Goal: Task Accomplishment & Management: Use online tool/utility

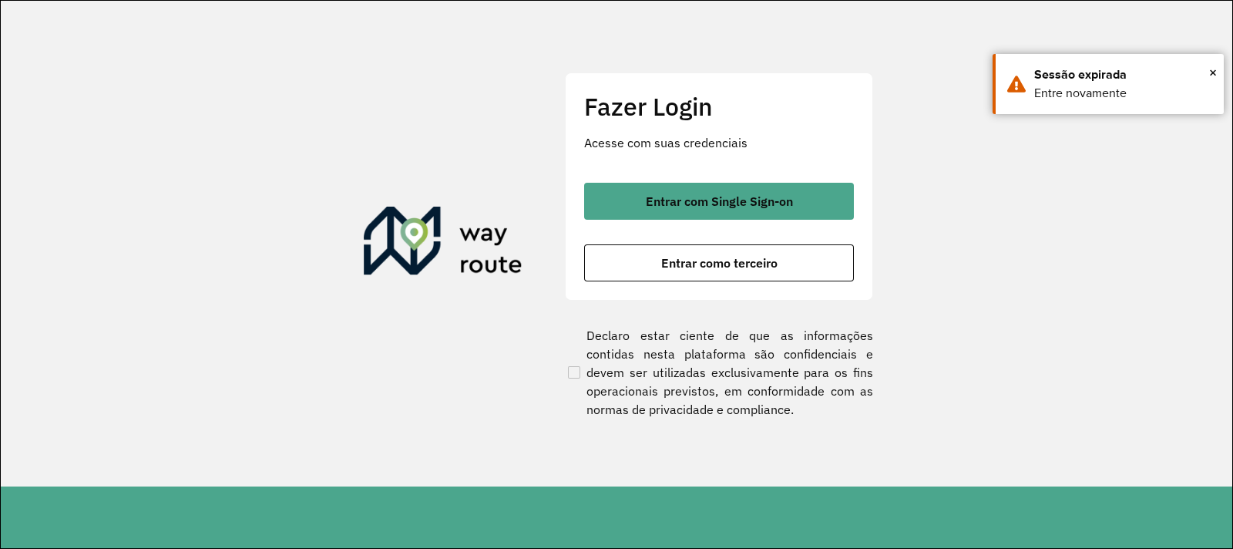
click at [727, 236] on div "Entrar com Single Sign-on Entrar como terceiro" at bounding box center [719, 232] width 270 height 99
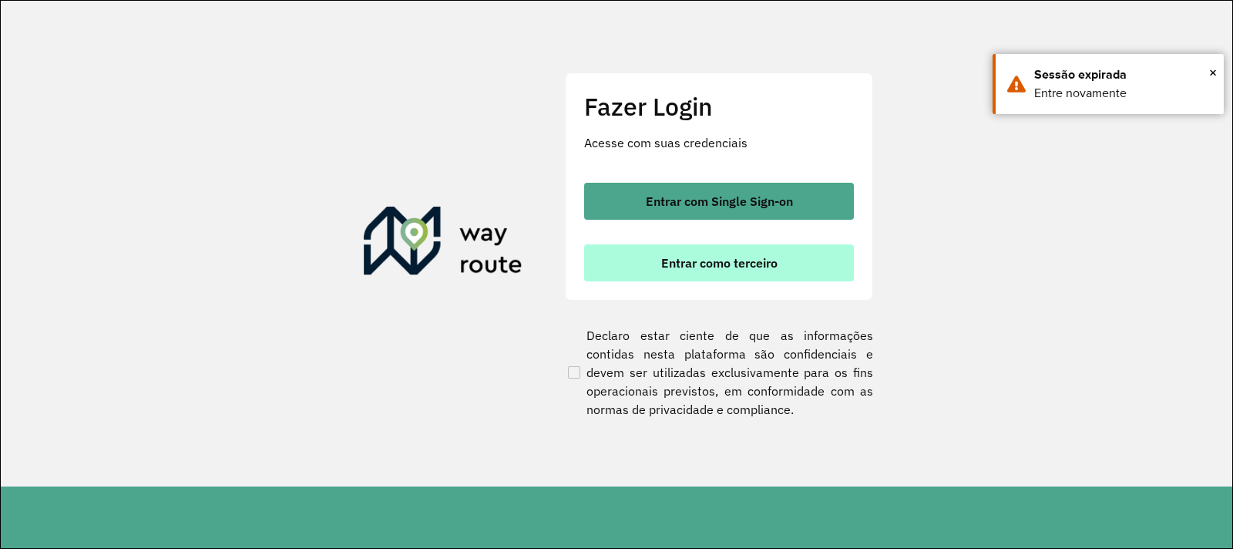
click at [727, 249] on button "Entrar como terceiro" at bounding box center [719, 262] width 270 height 37
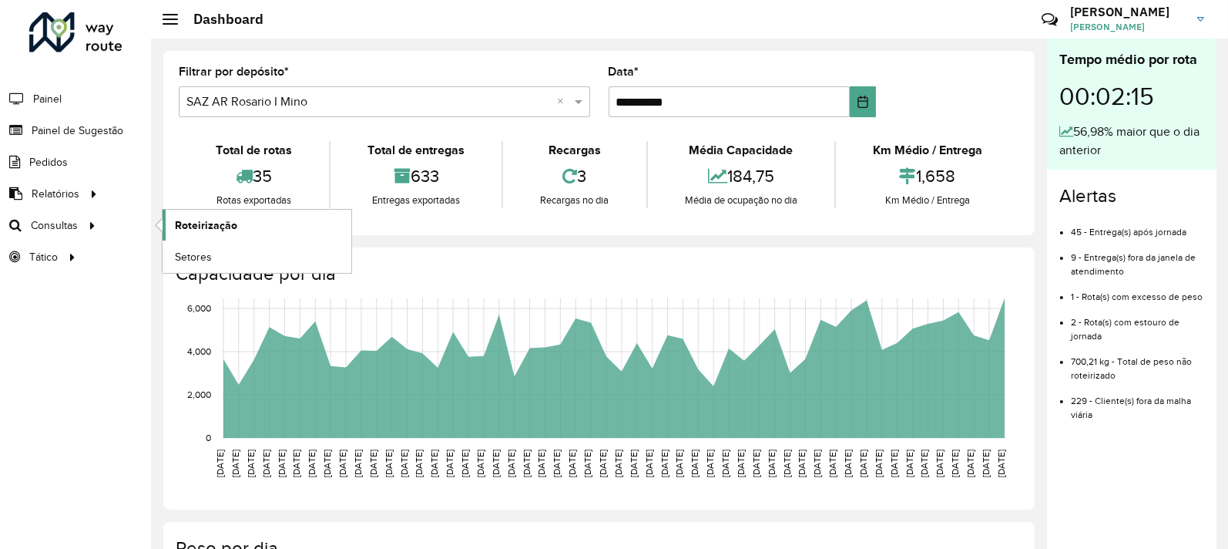
click at [235, 224] on span "Roteirização" at bounding box center [206, 225] width 62 height 16
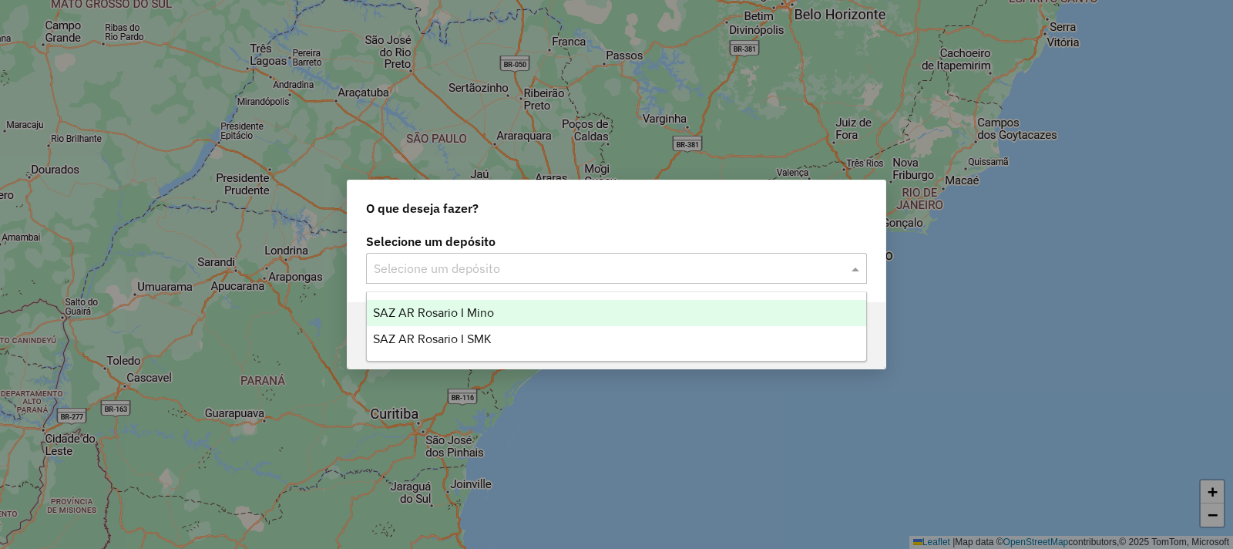
click at [557, 268] on input "text" at bounding box center [601, 269] width 455 height 18
click at [478, 317] on span "SAZ AR Rosario I Mino" at bounding box center [433, 312] width 121 height 13
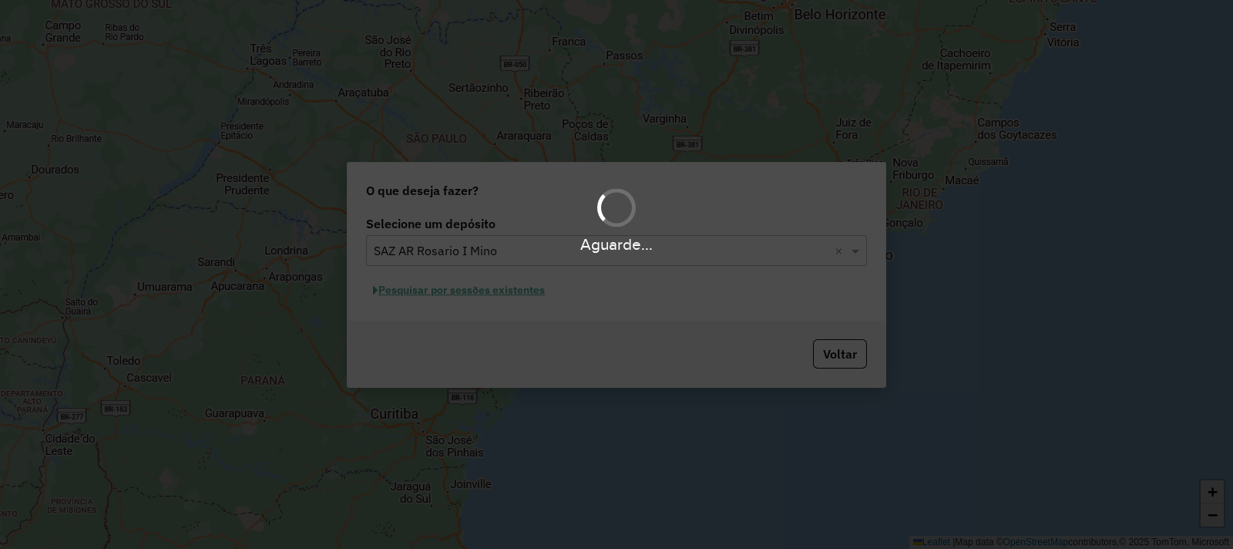
drag, startPoint x: 476, startPoint y: 310, endPoint x: 466, endPoint y: 287, distance: 25.2
click at [475, 309] on div "Aguarde..." at bounding box center [616, 274] width 1233 height 549
click at [466, 287] on div "Aguarde..." at bounding box center [616, 274] width 1233 height 549
click at [474, 296] on div "Aguarde..." at bounding box center [616, 274] width 1233 height 549
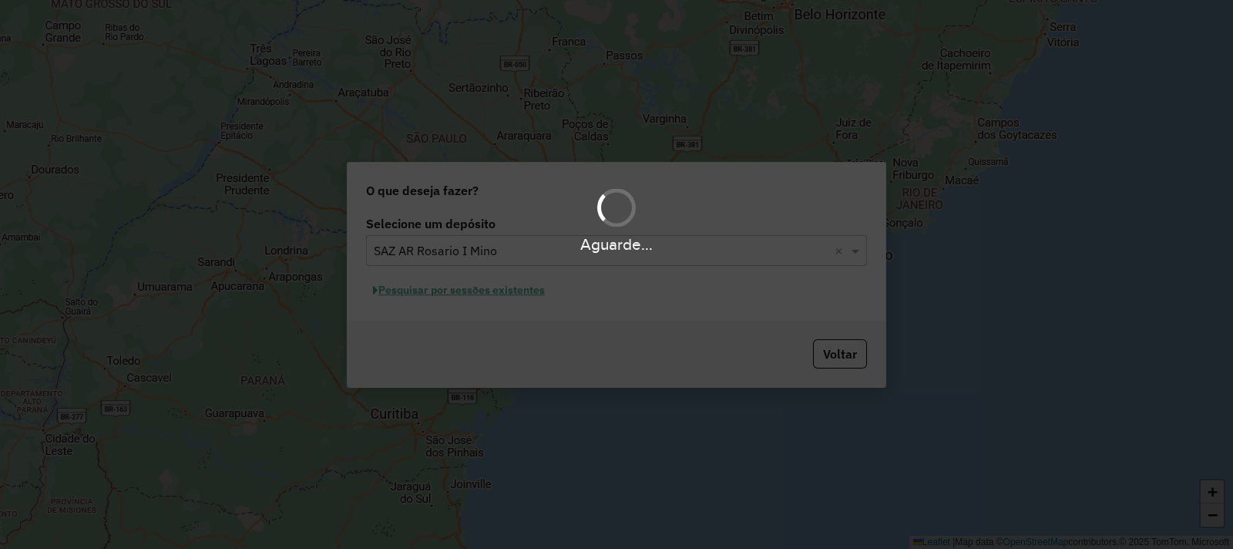
click at [473, 290] on div "Aguarde..." at bounding box center [616, 274] width 1233 height 549
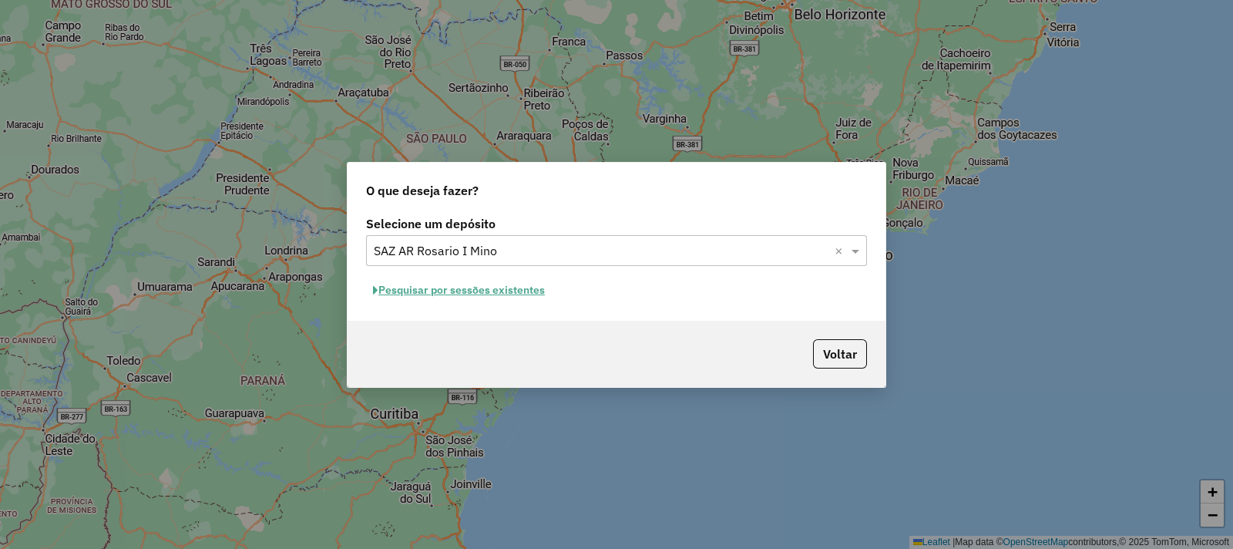
click at [472, 290] on button "Pesquisar por sessões existentes" at bounding box center [459, 290] width 186 height 24
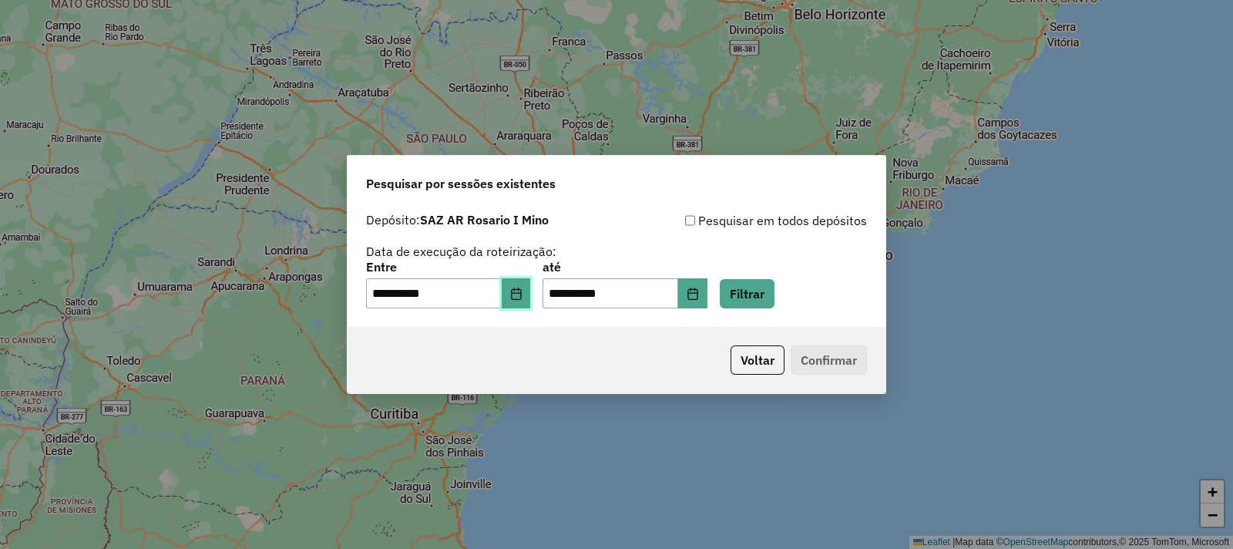
click at [522, 295] on icon "Choose Date" at bounding box center [516, 293] width 12 height 12
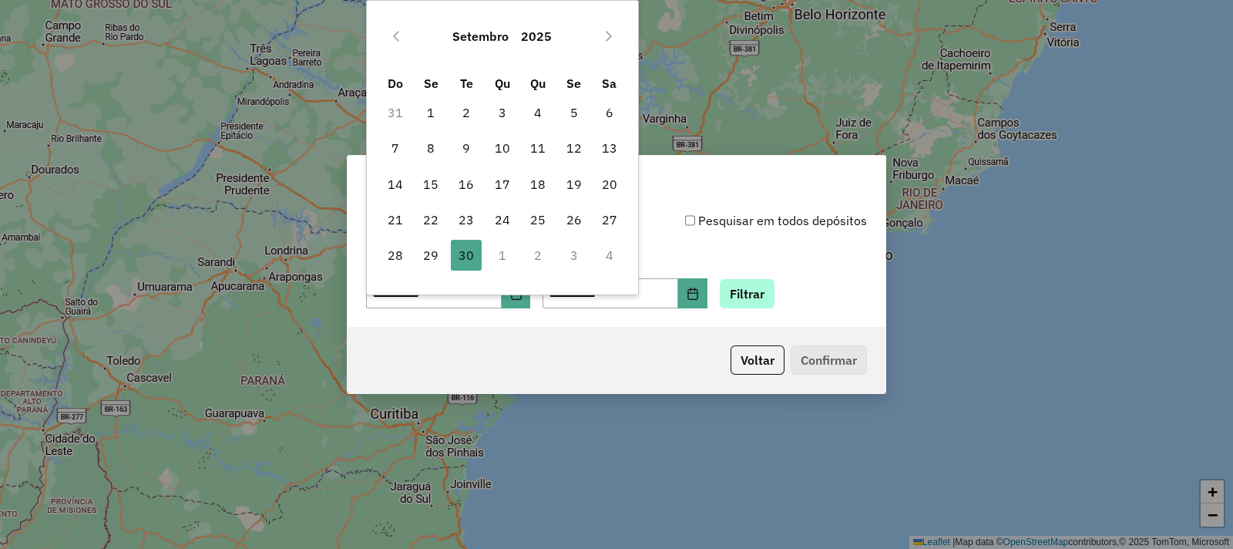
drag, startPoint x: 757, startPoint y: 264, endPoint x: 769, endPoint y: 287, distance: 25.5
click at [767, 286] on div "**********" at bounding box center [616, 285] width 501 height 48
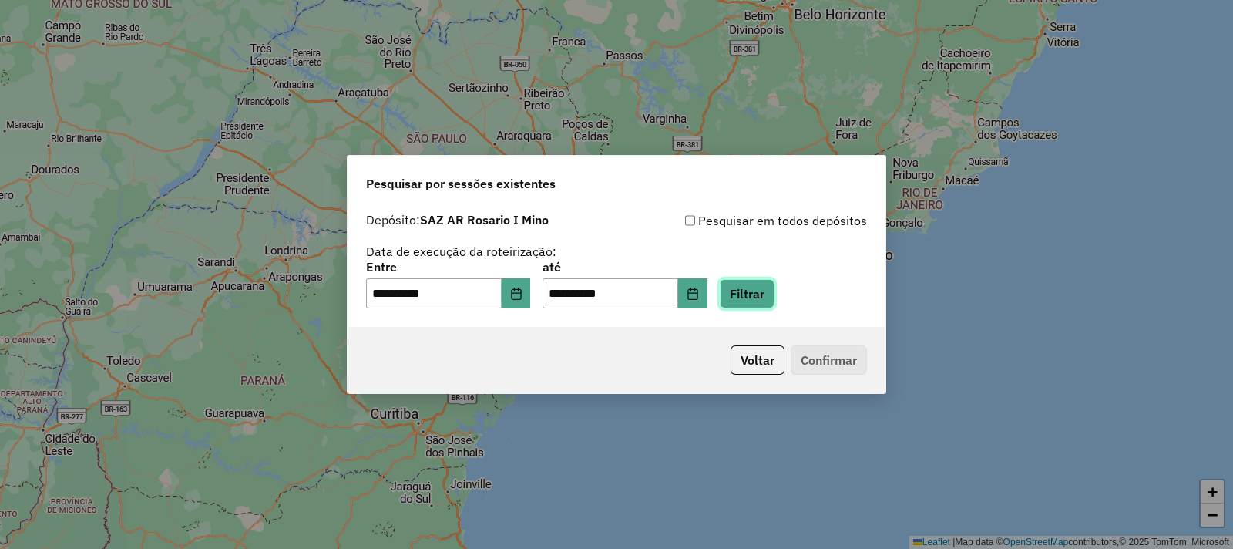
click at [770, 291] on button "Filtrar" at bounding box center [747, 293] width 55 height 29
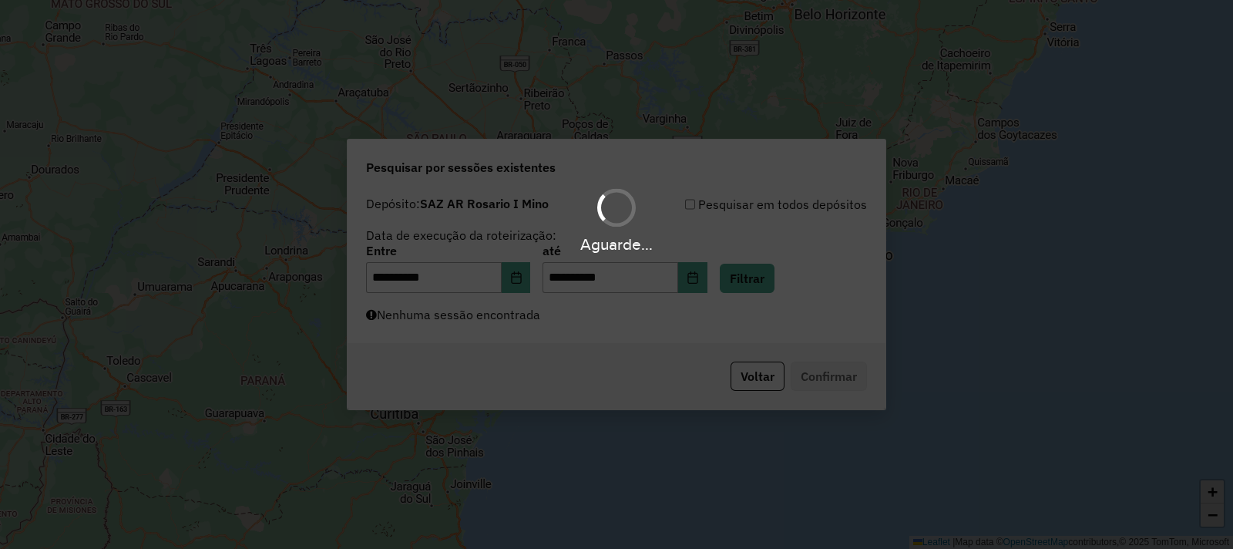
drag, startPoint x: 545, startPoint y: 323, endPoint x: 530, endPoint y: 322, distance: 14.7
click at [544, 323] on div "Aguarde..." at bounding box center [616, 274] width 1233 height 549
click at [529, 321] on div "Aguarde..." at bounding box center [616, 274] width 1233 height 549
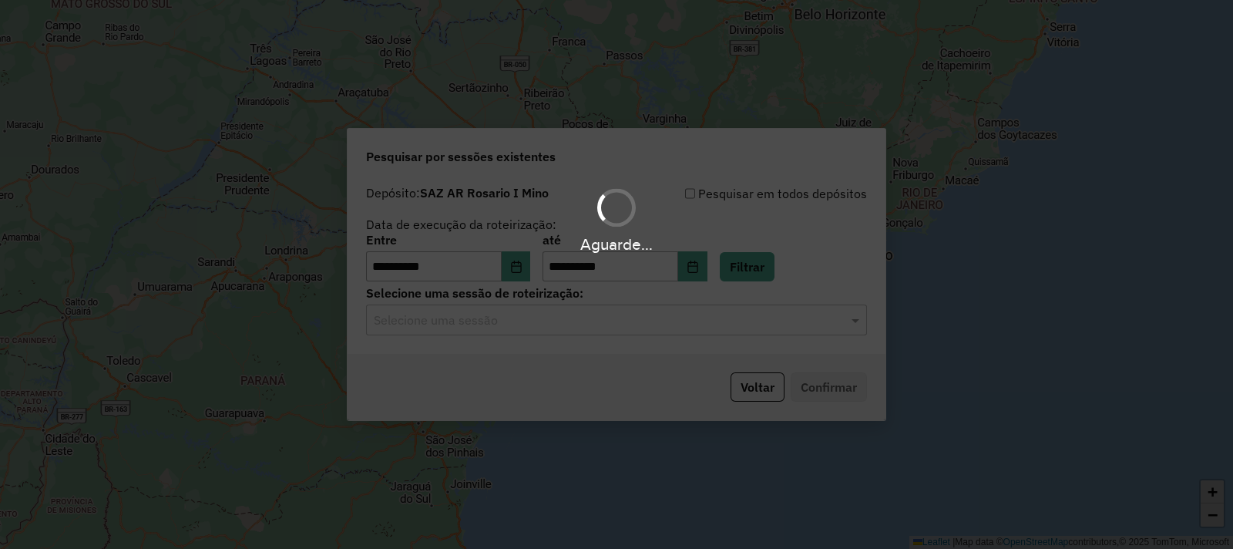
click at [520, 327] on div "Aguarde..." at bounding box center [616, 274] width 1233 height 549
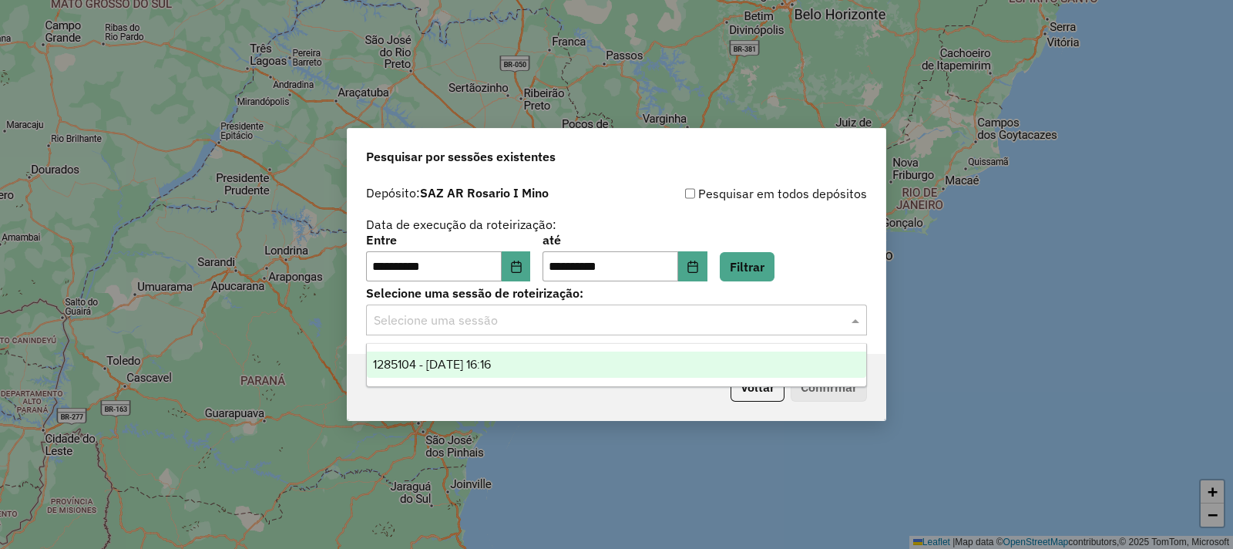
click at [520, 327] on input "text" at bounding box center [601, 320] width 455 height 18
click at [533, 358] on div "1285104 - 30/09/2025 16:16" at bounding box center [616, 364] width 499 height 26
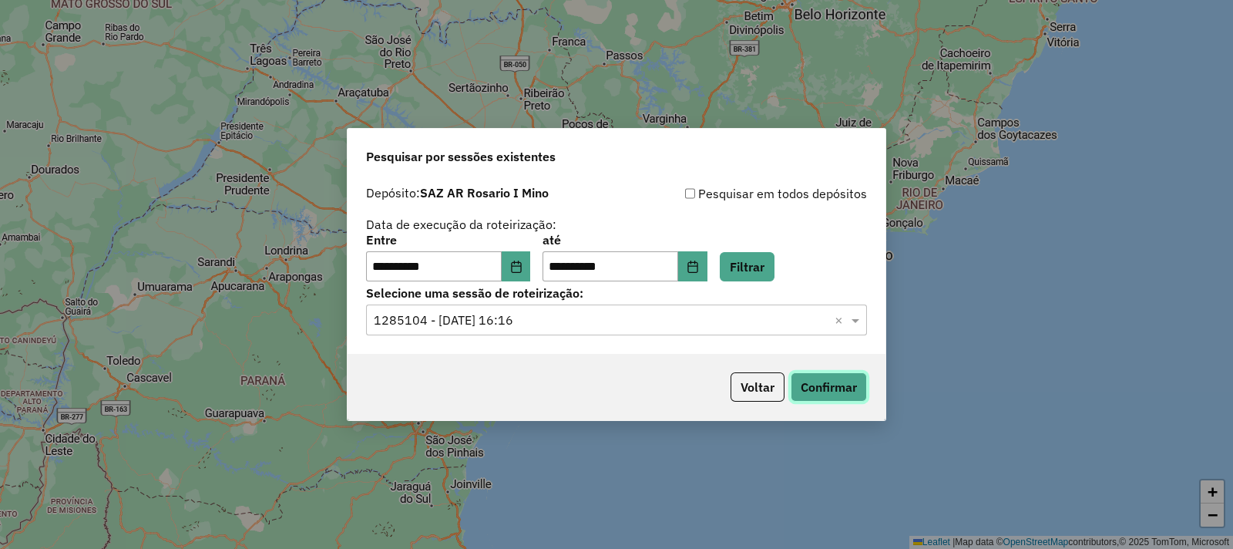
click at [841, 386] on button "Confirmar" at bounding box center [828, 386] width 76 height 29
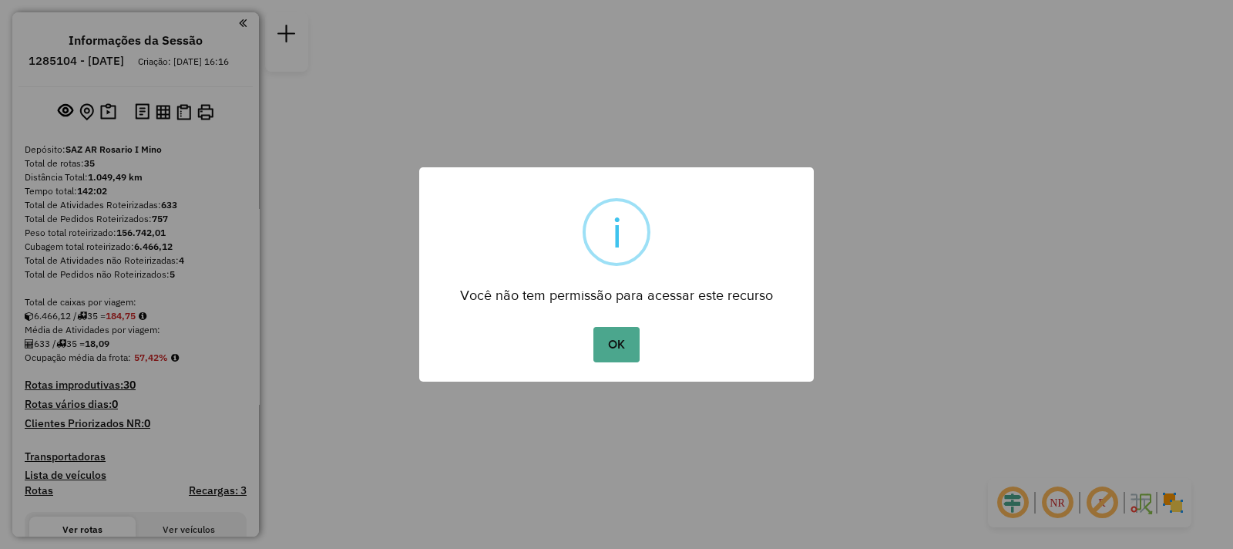
click at [650, 337] on div "OK No Cancel" at bounding box center [616, 344] width 394 height 43
click at [624, 341] on button "OK" at bounding box center [615, 344] width 45 height 35
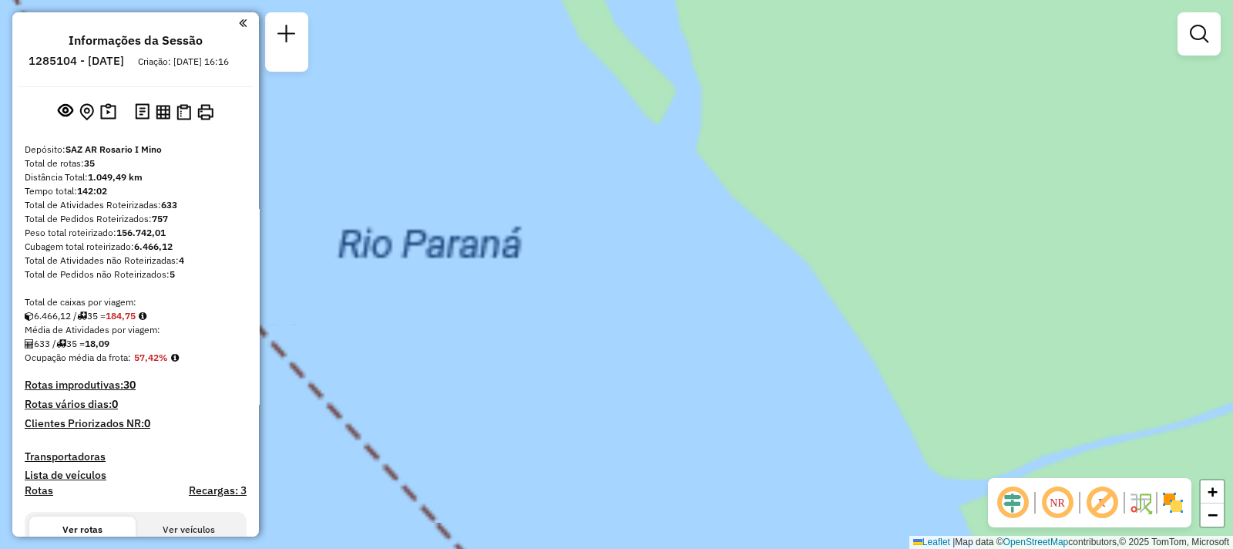
drag, startPoint x: 643, startPoint y: 304, endPoint x: 1052, endPoint y: -24, distance: 524.5
click at [1052, 0] on html "Aguarde... Pop-up bloqueado! Seu navegador bloqueou automáticamente a abertura …" at bounding box center [616, 274] width 1233 height 549
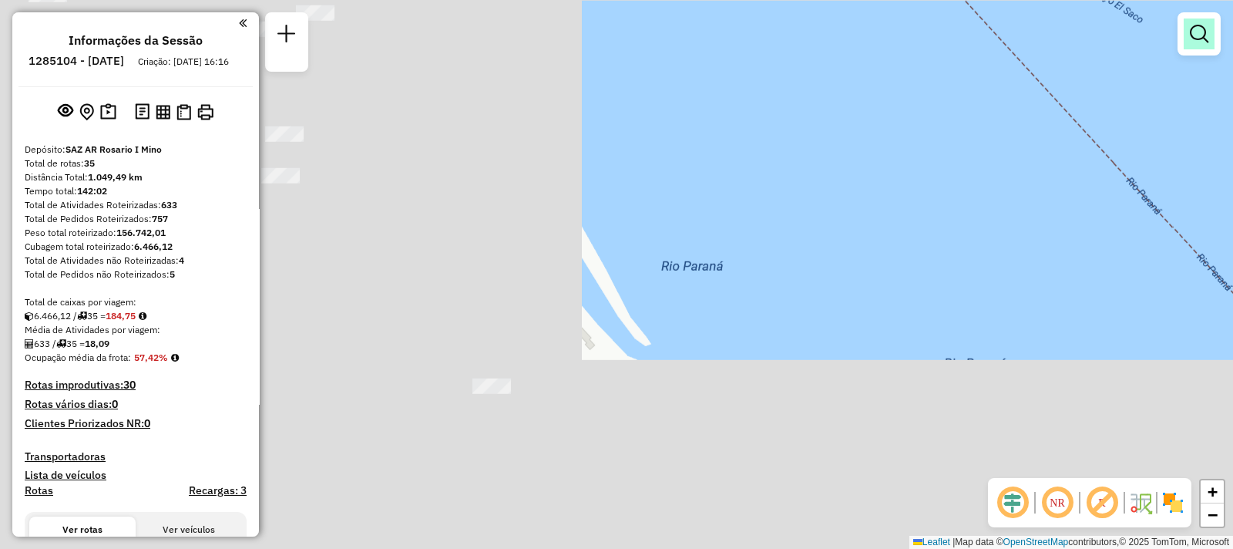
drag, startPoint x: 465, startPoint y: 428, endPoint x: 1204, endPoint y: 26, distance: 841.5
click at [1201, 29] on div "Janela de atendimento Grade de atendimento Capacidade Transportadoras Veículos …" at bounding box center [616, 274] width 1233 height 549
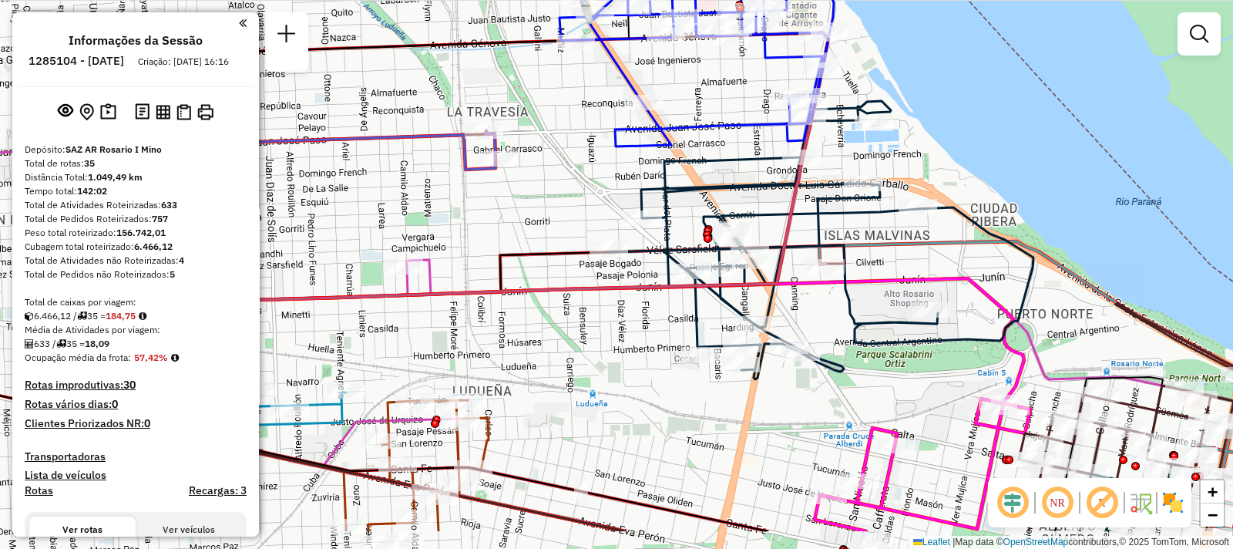
drag, startPoint x: 844, startPoint y: 371, endPoint x: 817, endPoint y: 298, distance: 78.0
click at [817, 298] on div "Janela de atendimento Grade de atendimento Capacidade Transportadoras Veículos …" at bounding box center [616, 274] width 1233 height 549
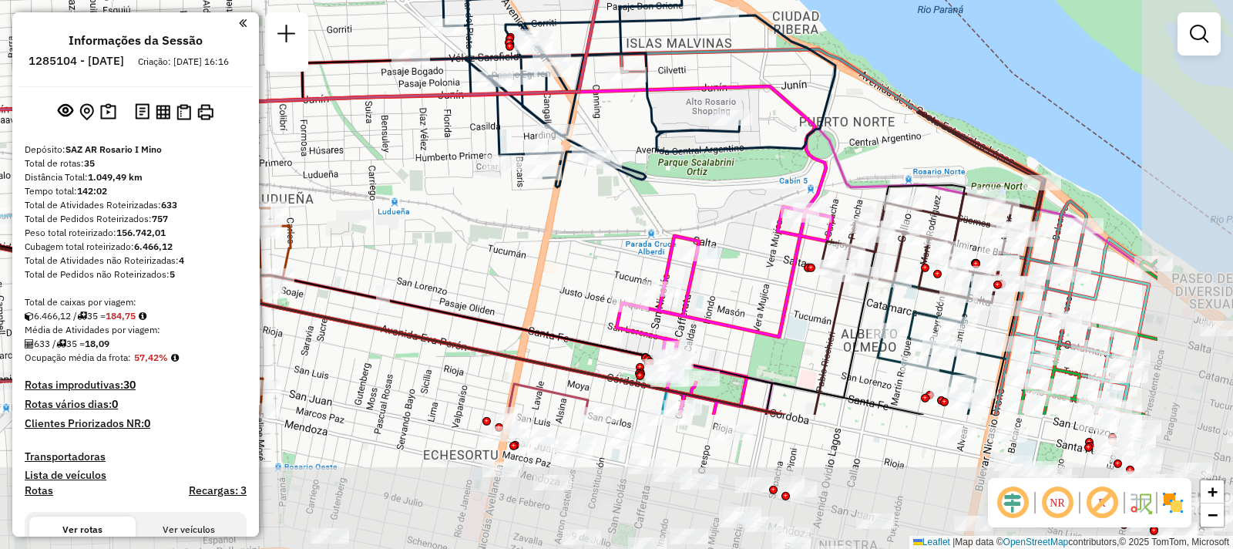
drag, startPoint x: 975, startPoint y: 268, endPoint x: 776, endPoint y: 79, distance: 274.1
click at [776, 86] on icon at bounding box center [299, 224] width 1053 height 277
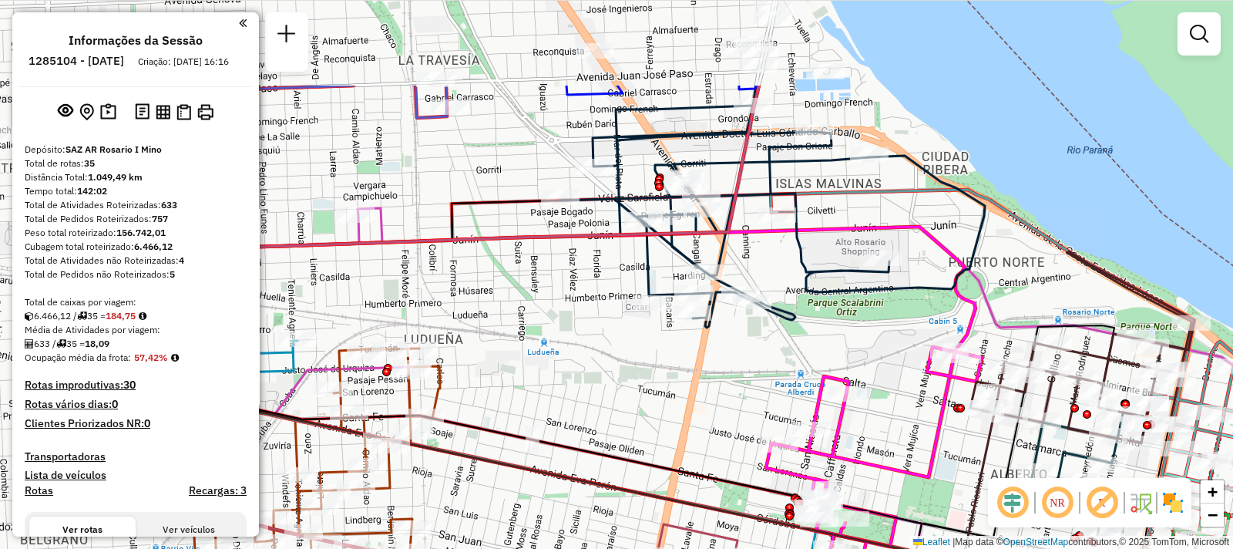
drag, startPoint x: 713, startPoint y: 210, endPoint x: 861, endPoint y: 352, distance: 205.4
click at [861, 352] on div "Janela de atendimento Grade de atendimento Capacidade Transportadoras Veículos …" at bounding box center [616, 274] width 1233 height 549
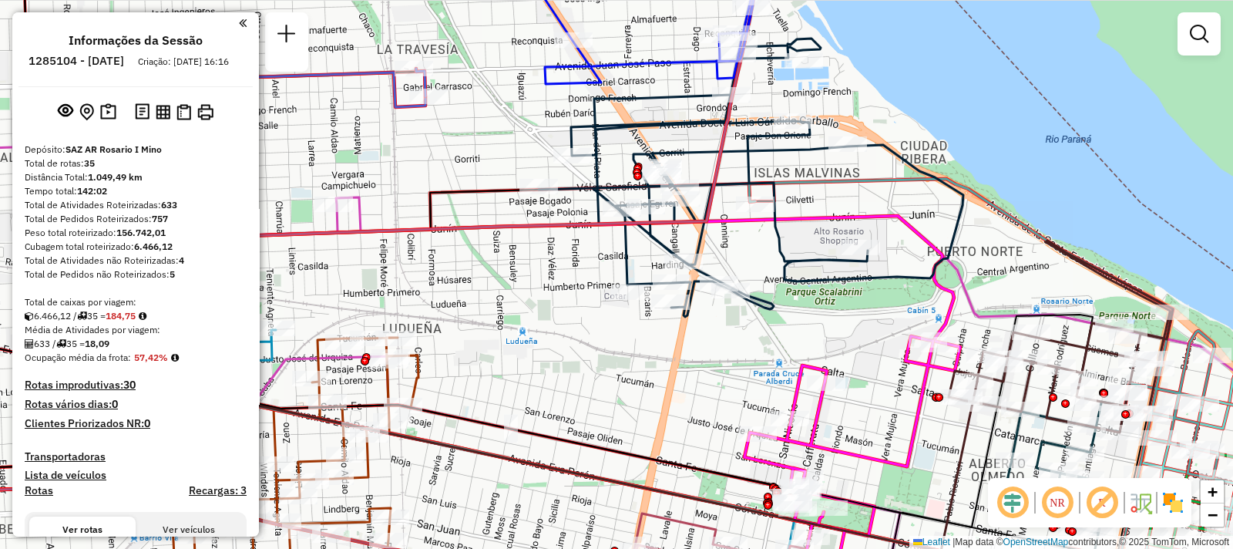
click at [817, 245] on div "Janela de atendimento Grade de atendimento Capacidade Transportadoras Veículos …" at bounding box center [616, 274] width 1233 height 549
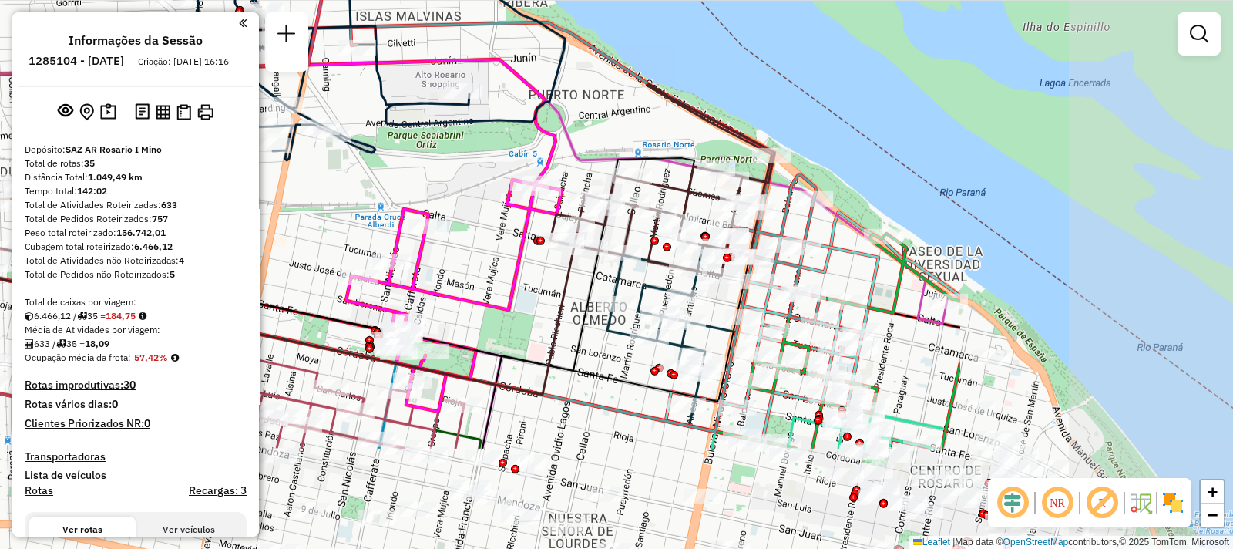
drag, startPoint x: 908, startPoint y: 230, endPoint x: 512, endPoint y: 75, distance: 425.2
click at [512, 75] on icon at bounding box center [28, 197] width 1053 height 277
